Goal: Check status: Check status

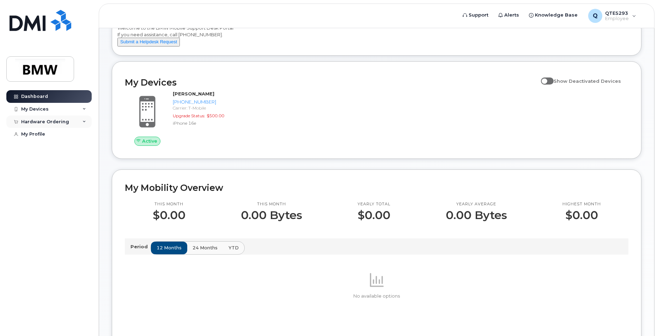
scroll to position [35, 0]
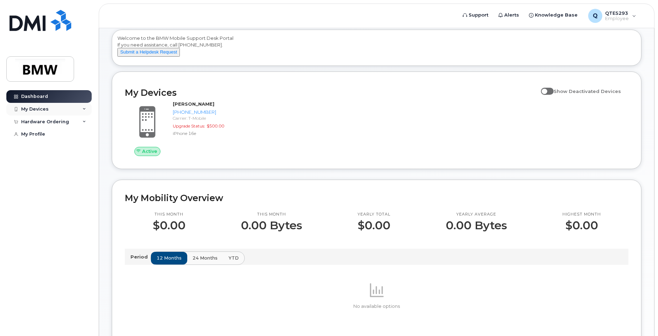
click at [55, 106] on div "My Devices" at bounding box center [48, 109] width 85 height 13
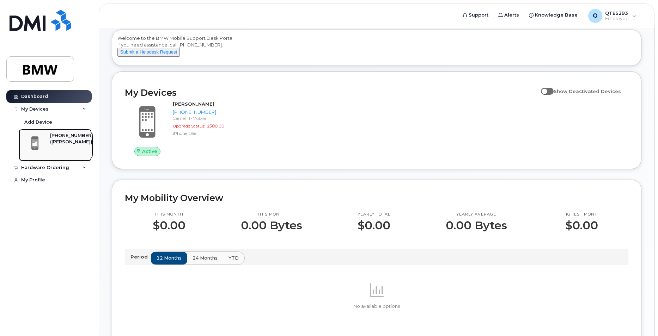
click at [73, 142] on div "([PERSON_NAME])" at bounding box center [71, 142] width 43 height 6
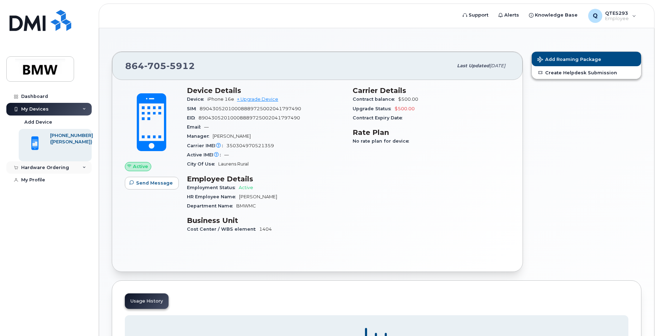
click at [45, 171] on div "Hardware Ordering" at bounding box center [48, 167] width 85 height 13
click at [46, 182] on div "My Orders" at bounding box center [36, 180] width 25 height 6
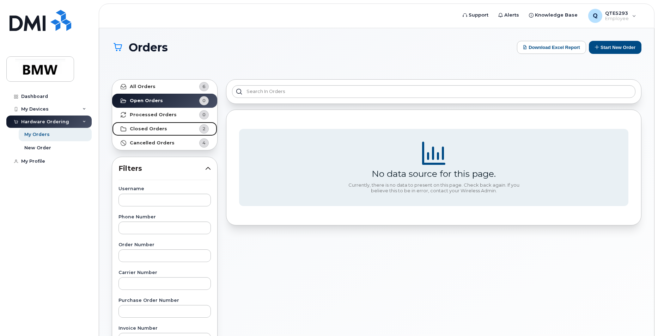
click at [160, 129] on strong "Closed Orders" at bounding box center [148, 129] width 37 height 6
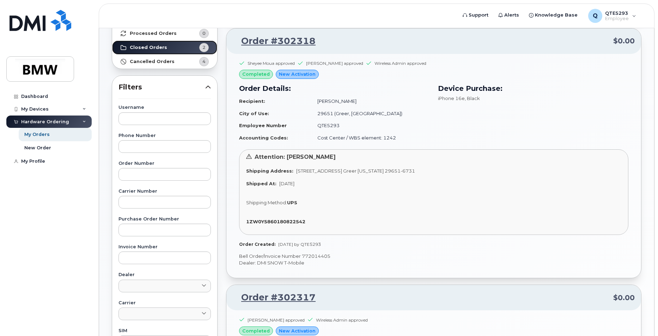
scroll to position [70, 0]
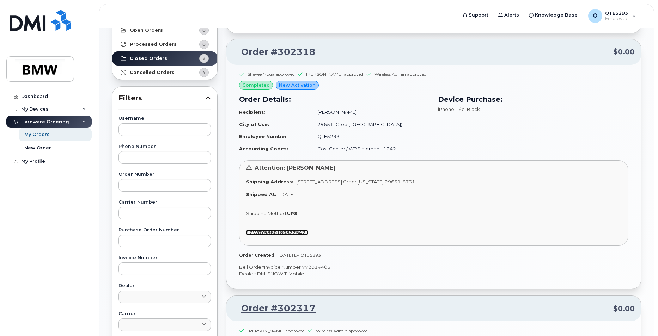
click at [280, 232] on strong "1ZW0Y5860180822542" at bounding box center [275, 233] width 59 height 6
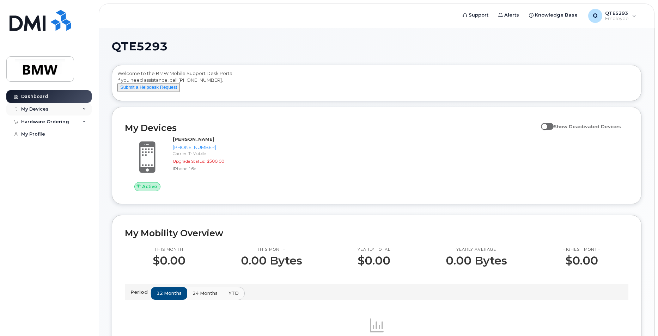
click at [50, 112] on div "My Devices" at bounding box center [48, 109] width 85 height 13
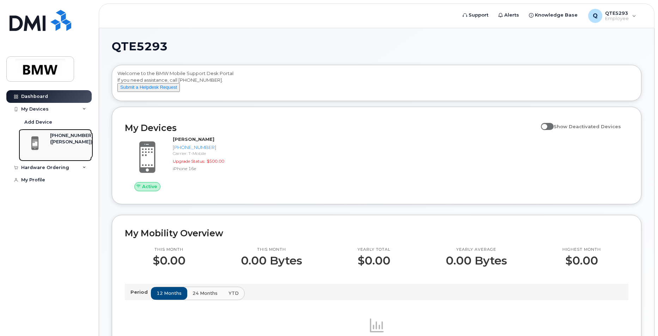
click at [66, 145] on div "([PERSON_NAME])" at bounding box center [71, 142] width 43 height 6
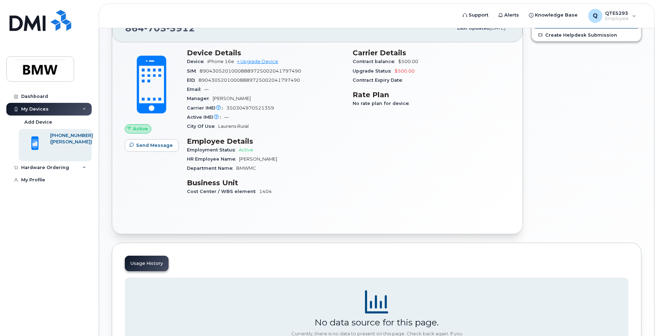
scroll to position [35, 0]
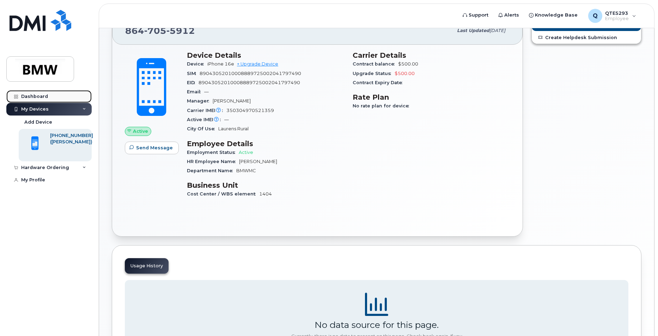
click at [37, 94] on div "Dashboard" at bounding box center [34, 97] width 27 height 6
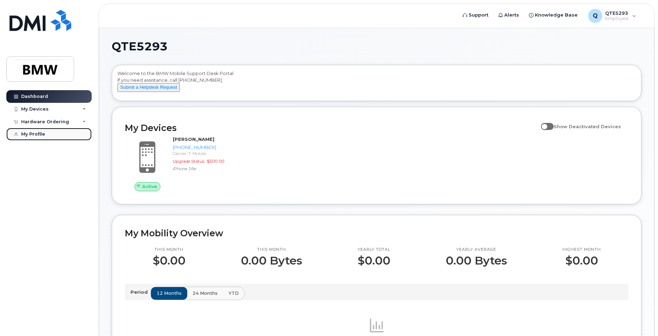
click at [44, 131] on link "My Profile" at bounding box center [48, 134] width 85 height 13
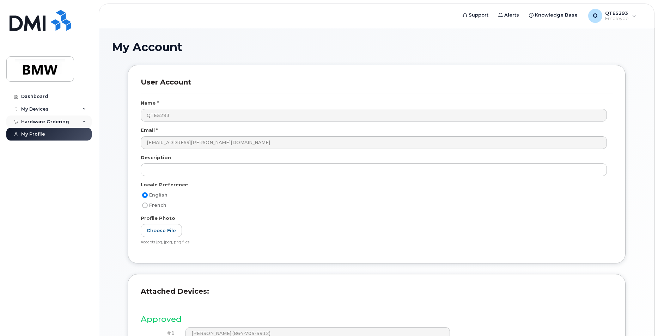
click at [65, 120] on div "Hardware Ordering" at bounding box center [45, 122] width 48 height 6
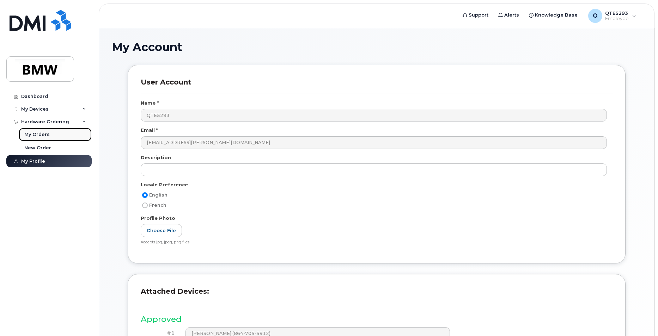
click at [42, 134] on div "My Orders" at bounding box center [36, 134] width 25 height 6
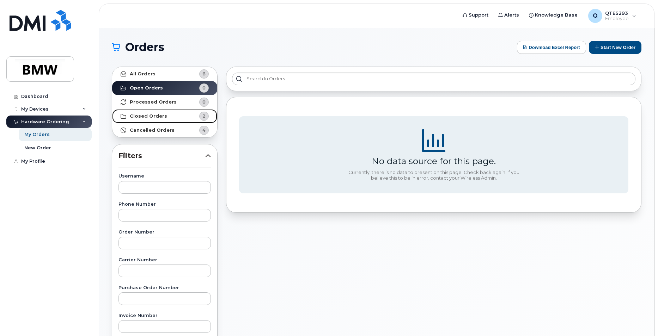
click at [164, 111] on link "Closed Orders 2" at bounding box center [164, 116] width 105 height 14
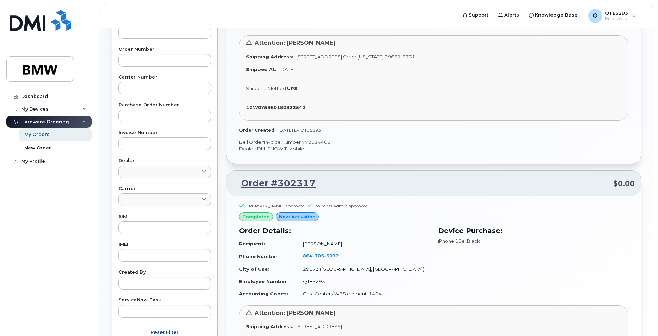
scroll to position [282, 0]
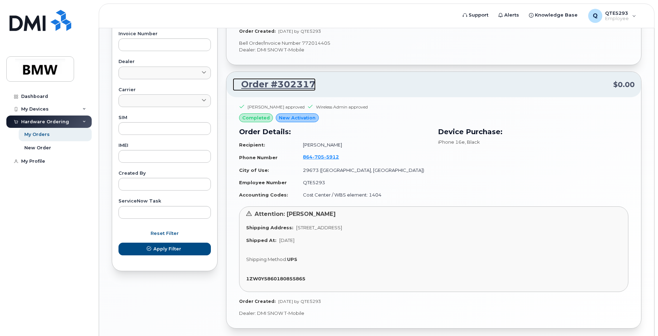
click at [286, 86] on link "Order #302317" at bounding box center [274, 84] width 83 height 13
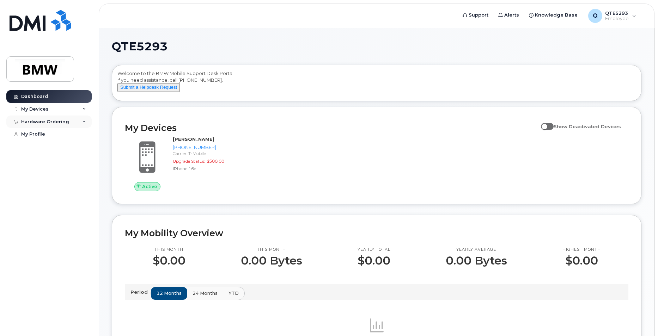
click at [69, 122] on div "Hardware Ordering" at bounding box center [48, 122] width 85 height 13
click at [67, 134] on link "My Orders" at bounding box center [55, 134] width 73 height 13
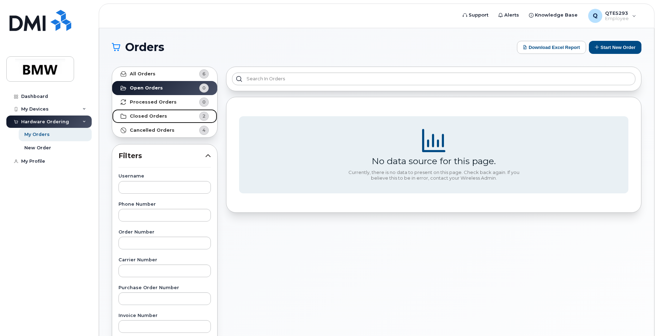
click at [147, 116] on strong "Closed Orders" at bounding box center [148, 116] width 37 height 6
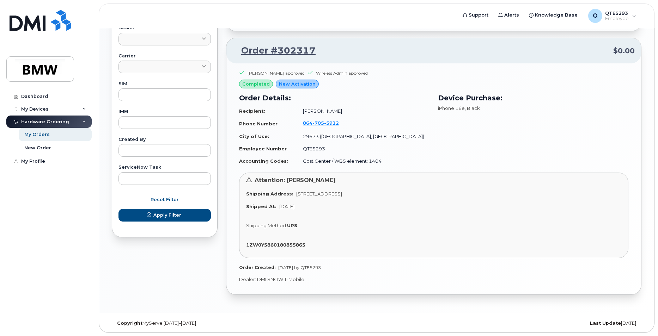
scroll to position [316, 0]
click at [295, 243] on strong "1ZW0Y5860180855865" at bounding box center [275, 245] width 59 height 6
